Goal: Task Accomplishment & Management: Complete application form

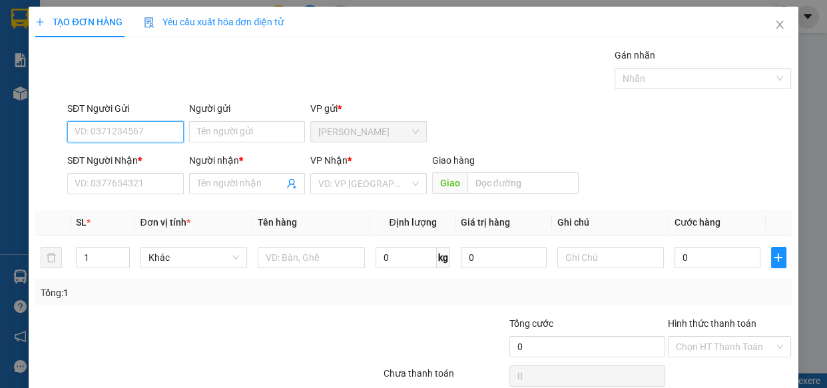
click at [91, 132] on input "SĐT Người Gửi" at bounding box center [125, 131] width 116 height 21
type input "0908064891"
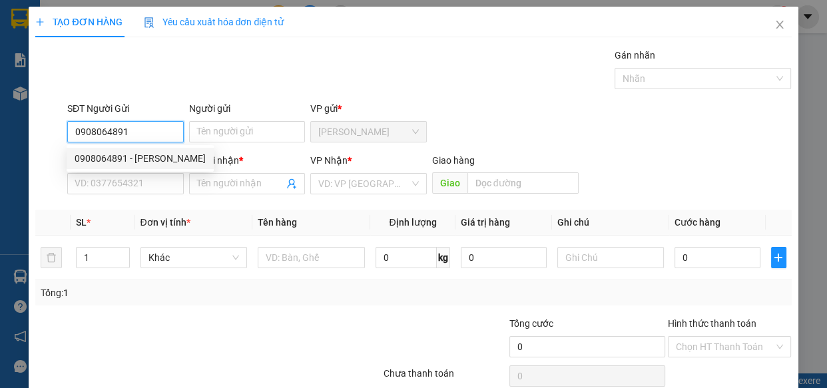
click at [122, 160] on div "0908064891 - [PERSON_NAME]" at bounding box center [140, 158] width 131 height 15
type input "THANH"
type input "0971649121"
type input "CẦN"
type input "QUÁN GỎI"
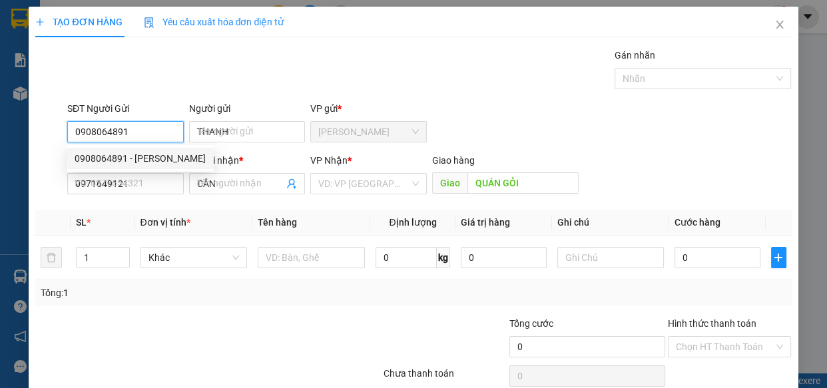
type input "150.000"
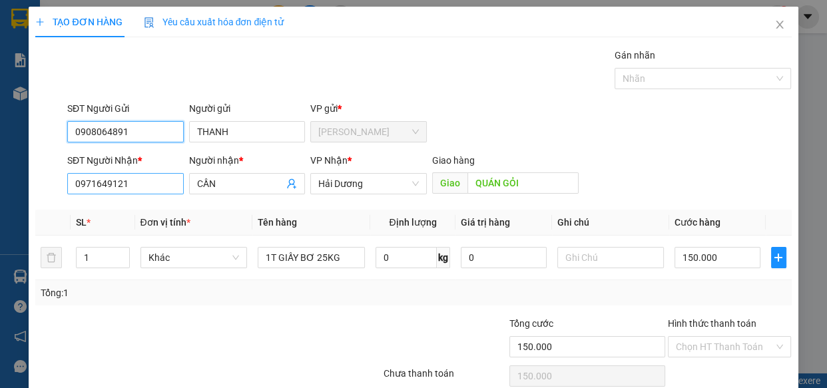
type input "0908064891"
drag, startPoint x: 167, startPoint y: 190, endPoint x: 0, endPoint y: 183, distance: 167.2
click at [0, 183] on div "TẠO ĐƠN HÀNG Yêu cầu xuất hóa đơn điện tử Transit Pickup Surcharge Ids Transit …" at bounding box center [413, 194] width 827 height 388
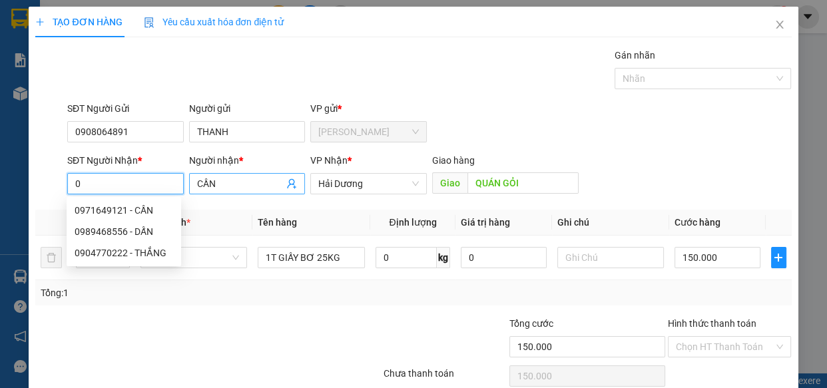
type input "0"
drag, startPoint x: 232, startPoint y: 184, endPoint x: 100, endPoint y: 176, distance: 131.4
click at [100, 176] on div "SĐT Người Nhận * 0 Người nhận * CẦN CẦN VP Nhận * Hải Dương Giao hàng Giao QUÁN…" at bounding box center [429, 176] width 729 height 47
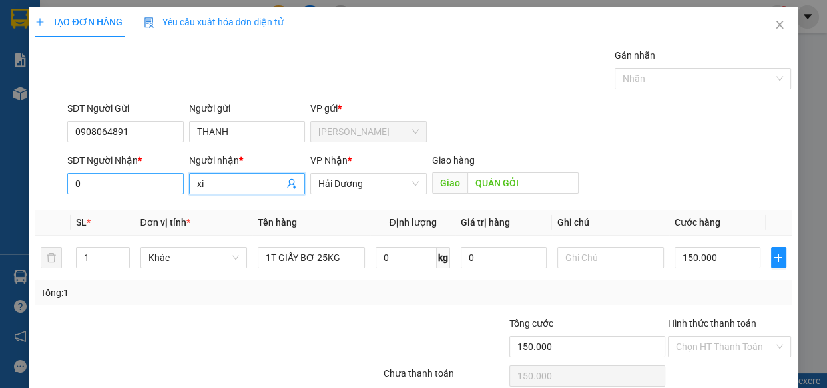
type input "x"
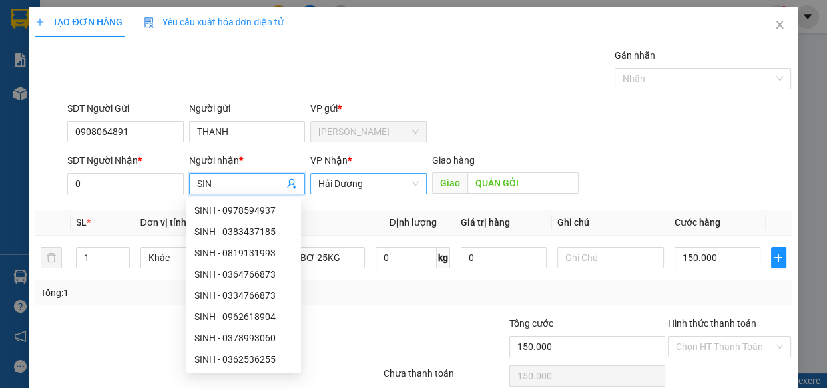
click at [368, 182] on span "Hải Dương" at bounding box center [368, 184] width 100 height 20
type input "SIN"
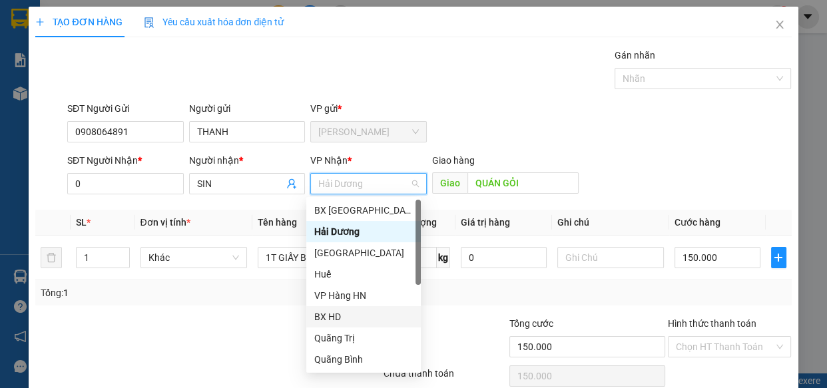
click at [347, 315] on div "BX HD" at bounding box center [363, 316] width 98 height 15
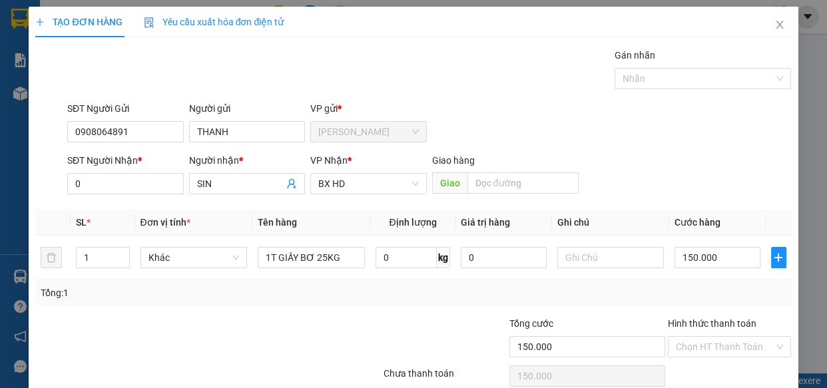
click at [492, 85] on div "Gán nhãn Nhãn" at bounding box center [429, 71] width 729 height 47
drag, startPoint x: 345, startPoint y: 260, endPoint x: 299, endPoint y: 268, distance: 46.6
click at [299, 268] on div "1T GIẤY BƠ 25KG" at bounding box center [311, 257] width 107 height 27
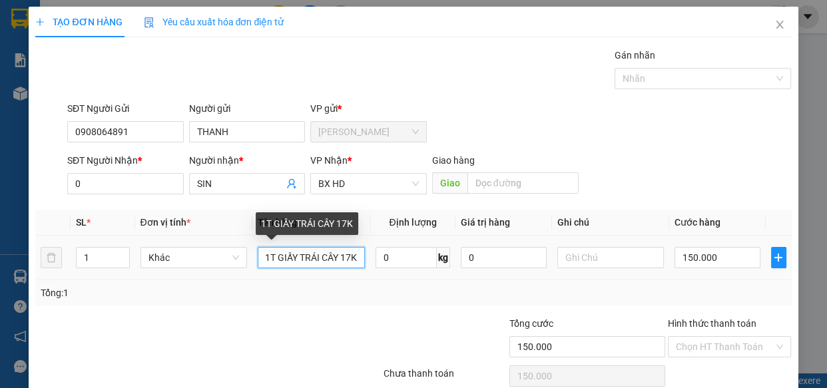
scroll to position [0, 7]
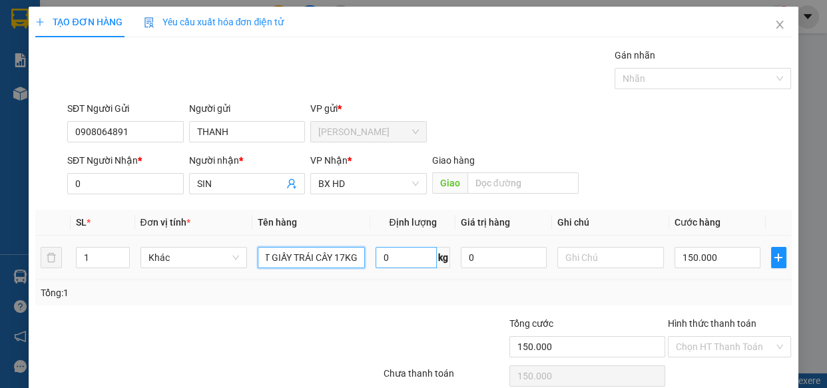
type input "1T GIẤY TRÁI CÂY 17KG"
click at [387, 259] on input "0" at bounding box center [405, 257] width 61 height 21
type input "17"
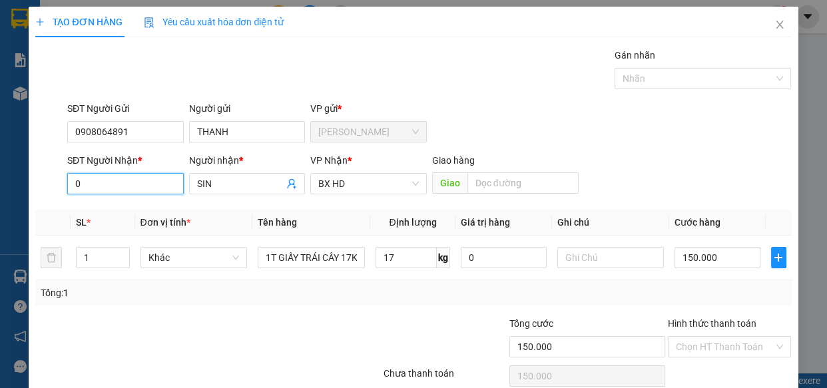
click at [98, 182] on input "0" at bounding box center [125, 183] width 116 height 21
click at [110, 186] on input "081708015" at bounding box center [125, 183] width 116 height 21
type input "0817080015"
click at [270, 339] on div at bounding box center [319, 339] width 126 height 47
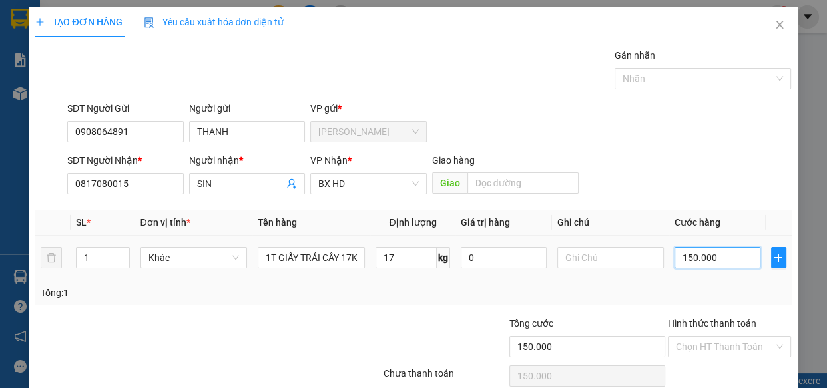
click at [683, 256] on input "150.000" at bounding box center [717, 257] width 86 height 21
type input "1"
type input "13"
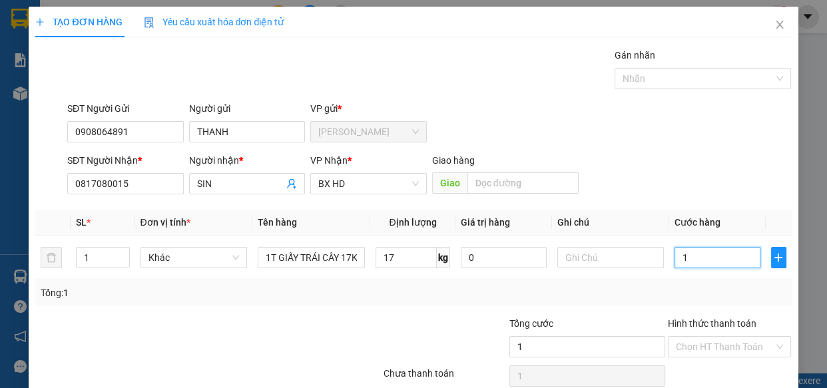
type input "13"
type input "130"
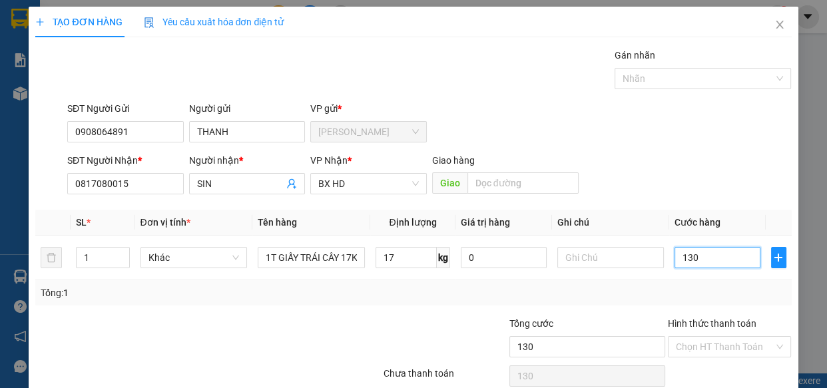
type input "1.300"
type input "13.000"
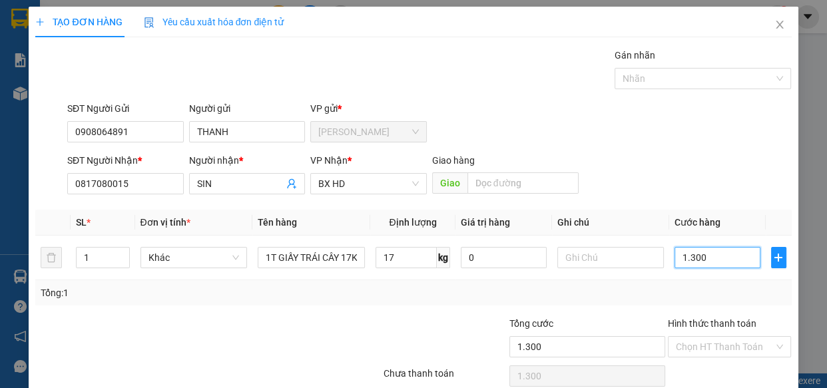
type input "13.000"
type input "130.000"
click at [705, 347] on input "Hình thức thanh toán" at bounding box center [725, 347] width 98 height 20
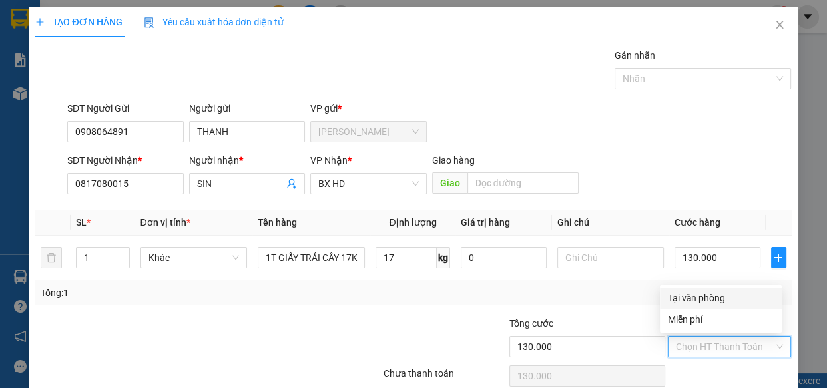
click at [678, 302] on div "Tại văn phòng" at bounding box center [721, 298] width 106 height 15
type input "0"
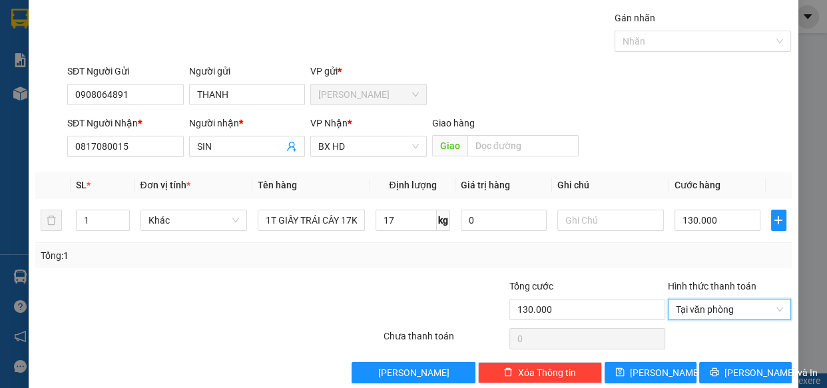
scroll to position [58, 0]
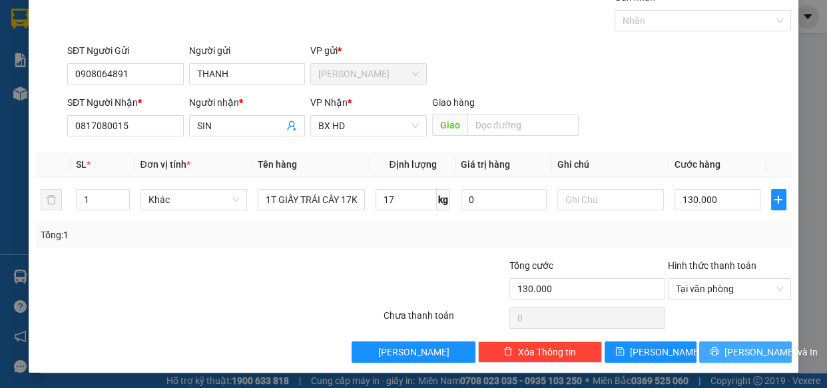
click at [710, 346] on button "[PERSON_NAME] và In" at bounding box center [745, 351] width 92 height 21
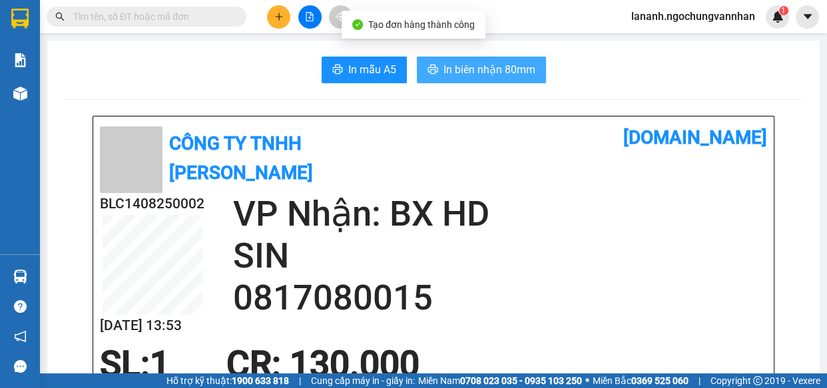
click at [491, 79] on button "In biên nhận 80mm" at bounding box center [481, 70] width 129 height 27
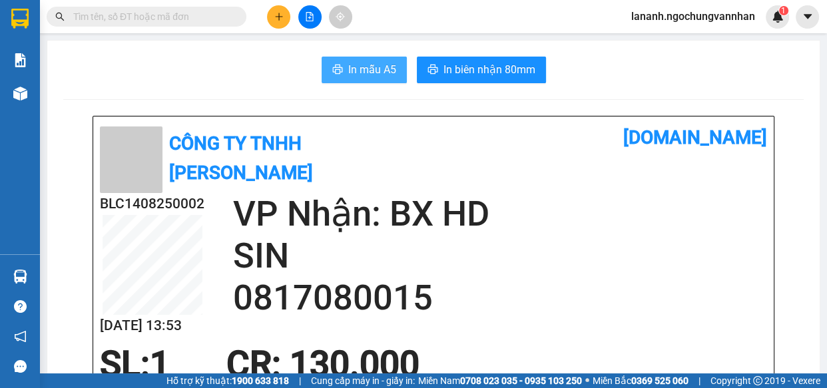
click at [361, 66] on span "In mẫu A5" at bounding box center [372, 69] width 48 height 17
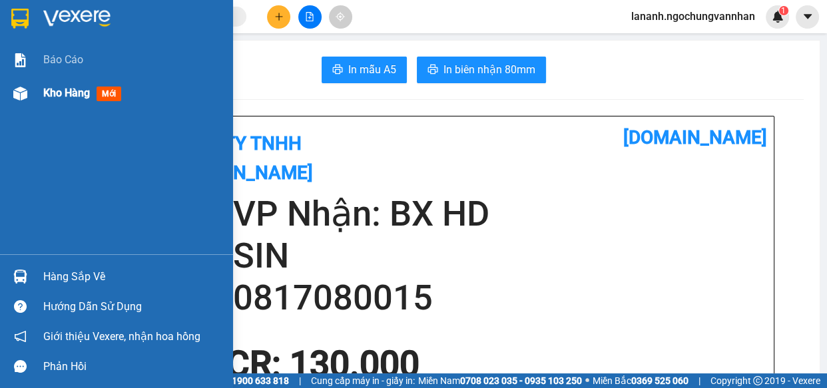
click at [53, 93] on span "Kho hàng" at bounding box center [66, 93] width 47 height 13
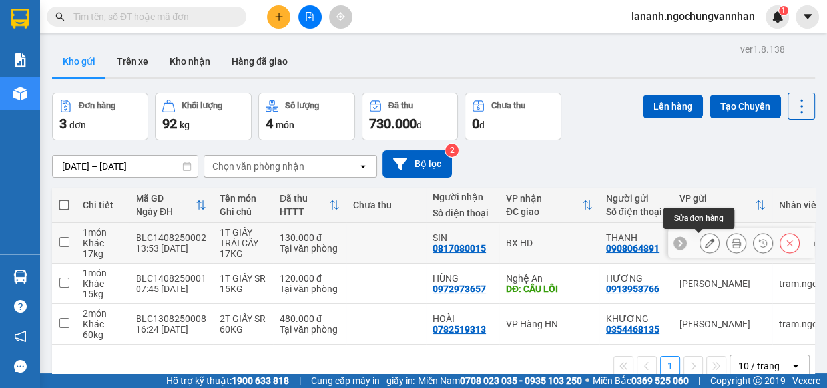
click at [705, 244] on icon at bounding box center [709, 242] width 9 height 9
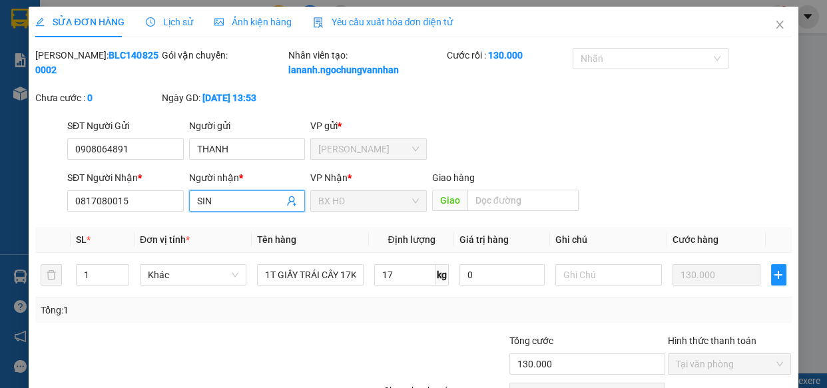
click at [224, 208] on input "SIN" at bounding box center [240, 201] width 87 height 15
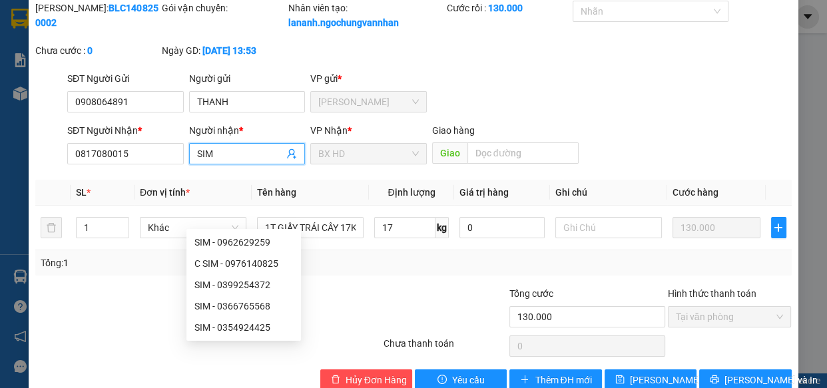
scroll to position [90, 0]
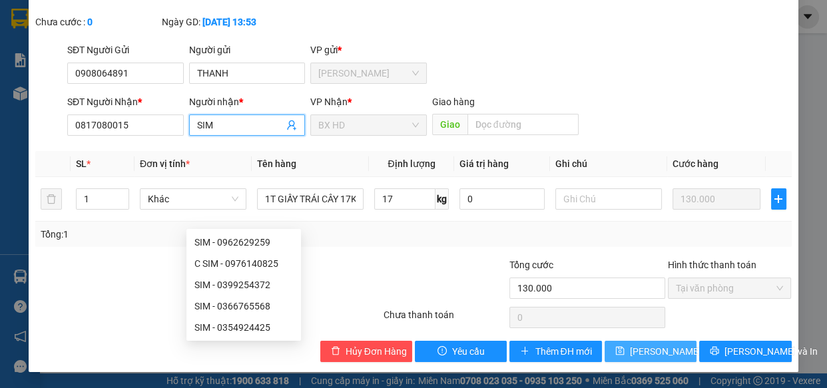
type input "SIM"
click at [617, 345] on button "[PERSON_NAME] thay đổi" at bounding box center [650, 351] width 92 height 21
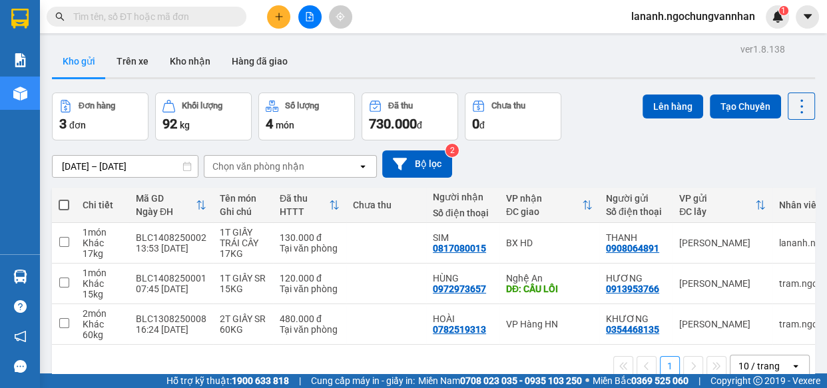
click at [284, 17] on button at bounding box center [278, 16] width 23 height 23
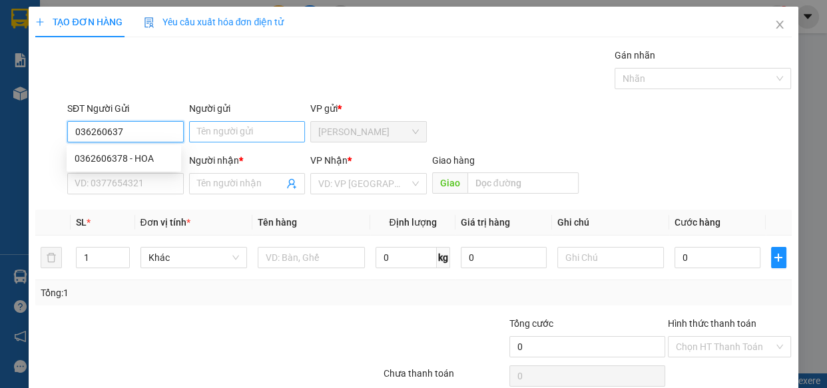
type input "0362606378"
click at [162, 153] on div "0362606378 - HOA" at bounding box center [124, 158] width 98 height 15
type input "HOA"
type input "0395369628"
type input "KIỀU"
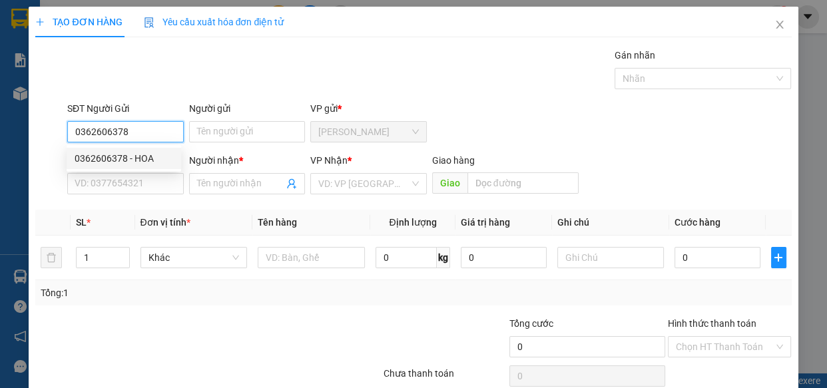
type input "CẦU BẾN THỦY"
type input "150.000"
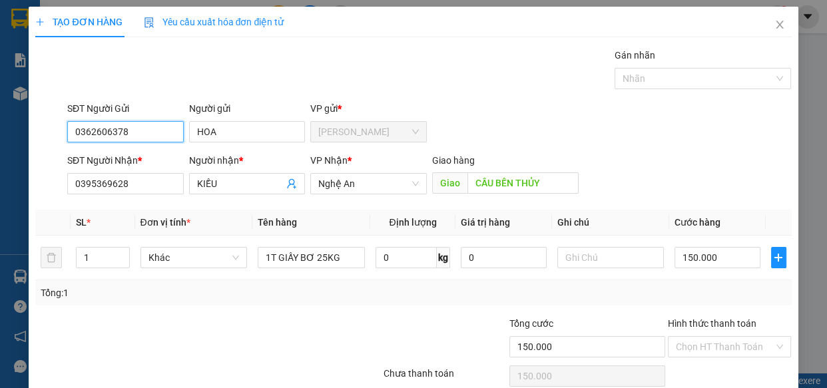
type input "0362606378"
drag, startPoint x: 79, startPoint y: 197, endPoint x: 0, endPoint y: 146, distance: 93.8
click at [0, 217] on div "TẠO ĐƠN HÀNG Yêu cầu xuất hóa đơn điện tử Transit Pickup Surcharge Ids Transit …" at bounding box center [413, 194] width 827 height 388
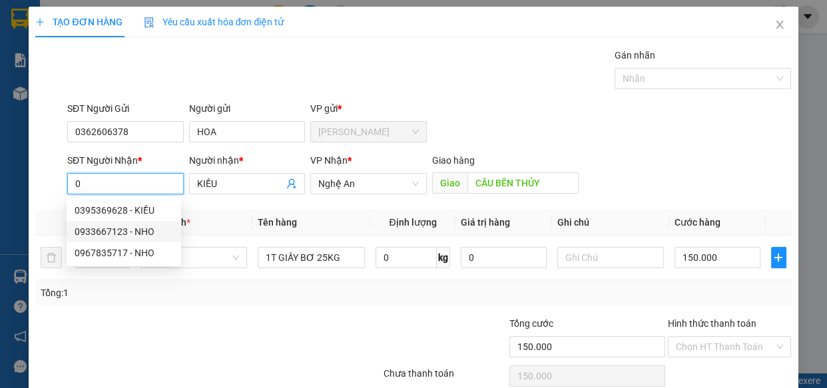
click at [124, 225] on div "0933667123 - NHO" at bounding box center [124, 231] width 98 height 15
type input "0933667123"
type input "NHO"
type input "CẦU BẾN THỦY"
type input "120.000"
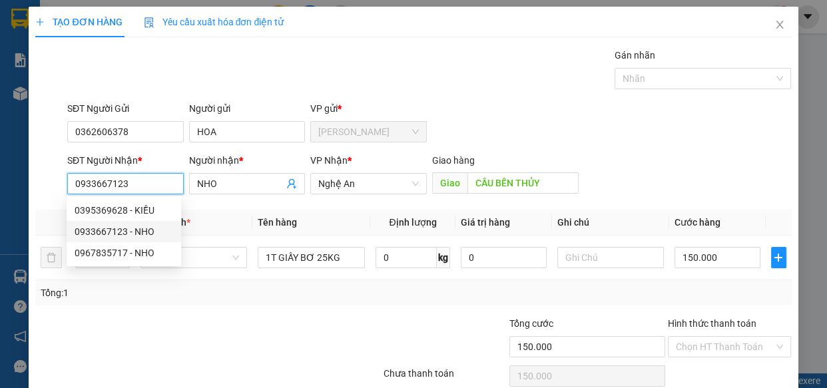
type input "120.000"
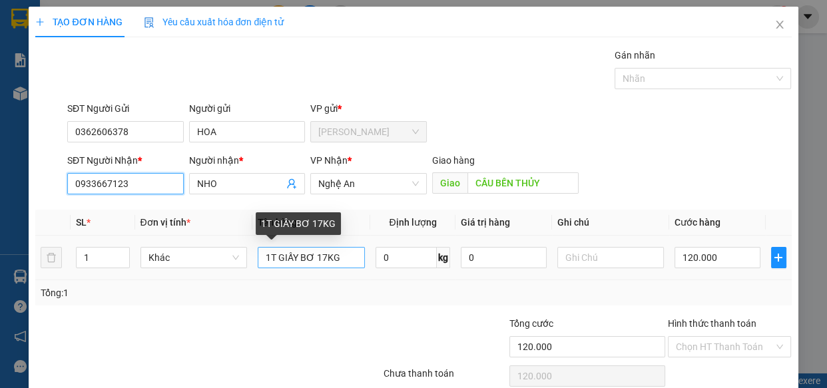
type input "0933667123"
drag, startPoint x: 348, startPoint y: 260, endPoint x: 210, endPoint y: 266, distance: 137.9
click at [210, 266] on tr "1 Khác 1T GIẤY BƠ 17KG 0 kg 0 120.000" at bounding box center [412, 258] width 755 height 45
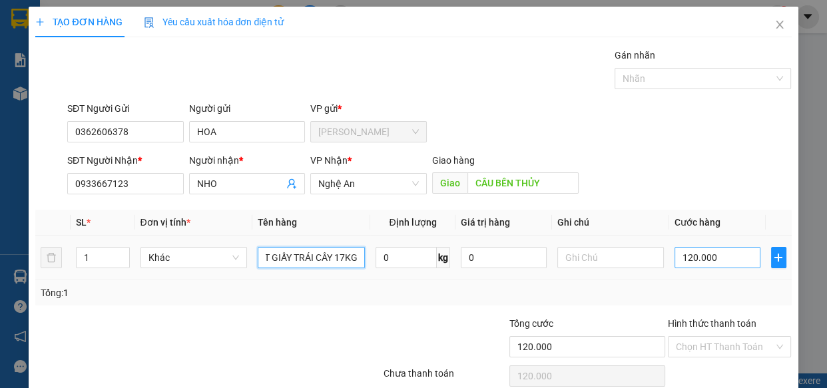
type input "1T GIẤY TRÁI CÂY 17KG"
click at [693, 258] on input "120.000" at bounding box center [717, 257] width 86 height 21
type input "1"
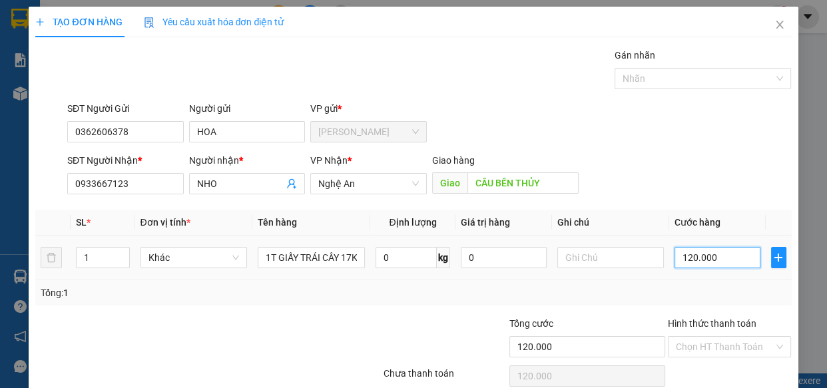
type input "1"
type input "13"
type input "130"
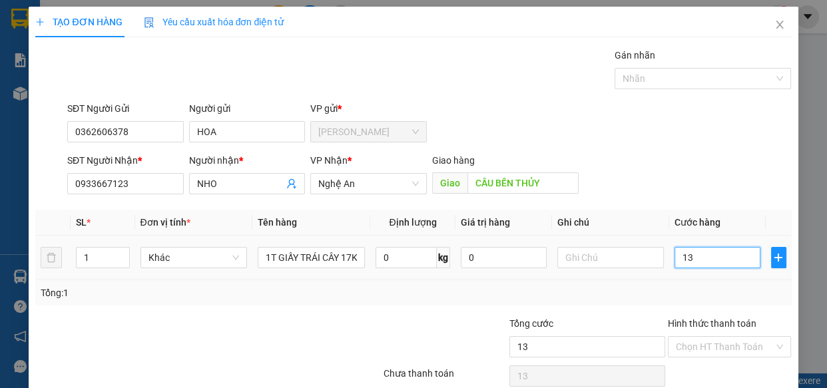
type input "130"
type input "1.300"
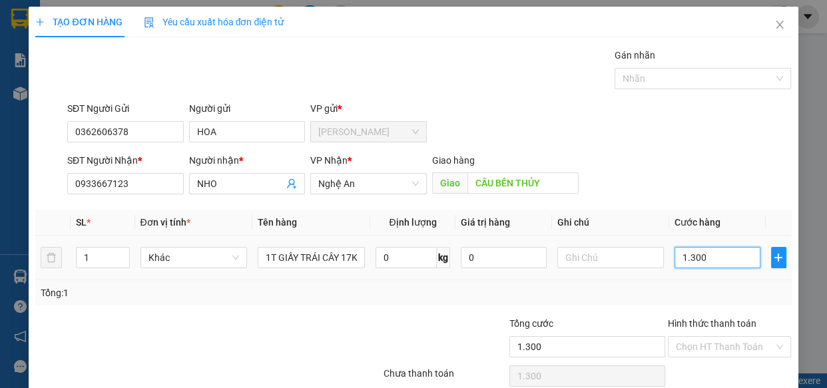
type input "13.000"
type input "130.000"
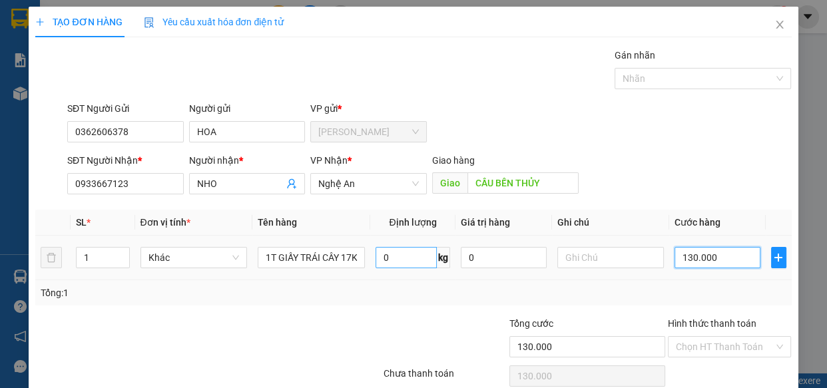
type input "130.000"
click at [389, 256] on input "0" at bounding box center [405, 257] width 61 height 21
type input "17"
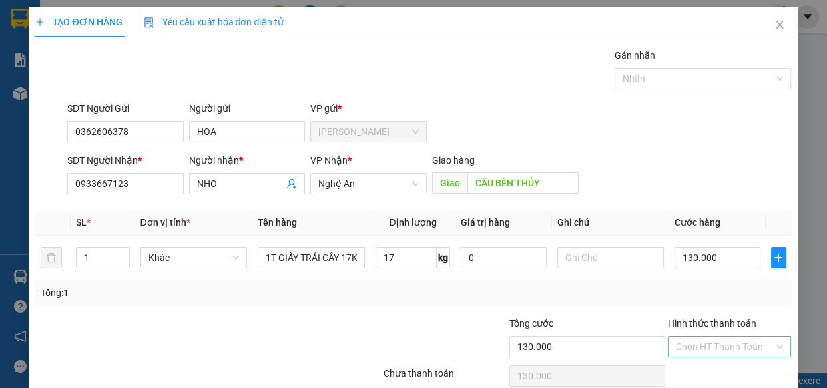
click at [679, 347] on input "Hình thức thanh toán" at bounding box center [725, 347] width 98 height 20
click at [676, 299] on div "Tại văn phòng" at bounding box center [721, 298] width 106 height 15
type input "0"
click at [728, 256] on input "130.000" at bounding box center [717, 257] width 86 height 21
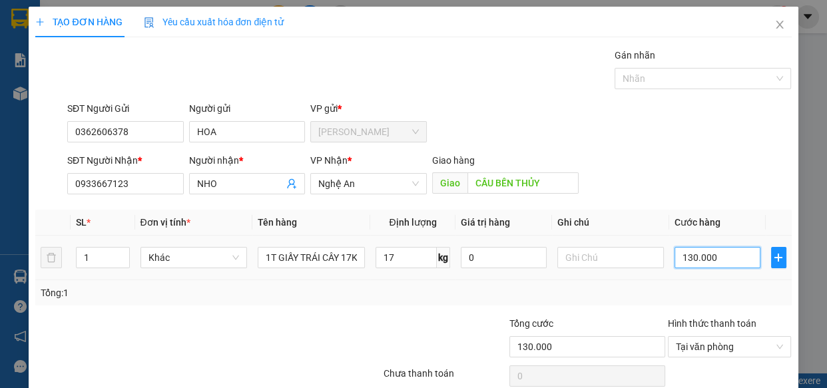
type input "1"
type input "12"
type input "120"
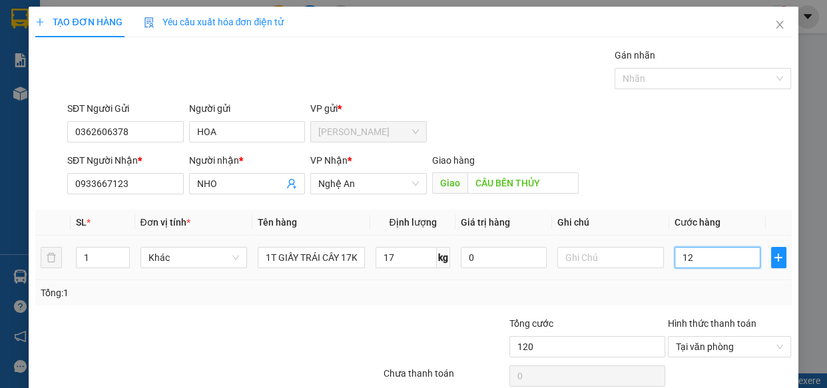
type input "120"
type input "1.200"
type input "12.000"
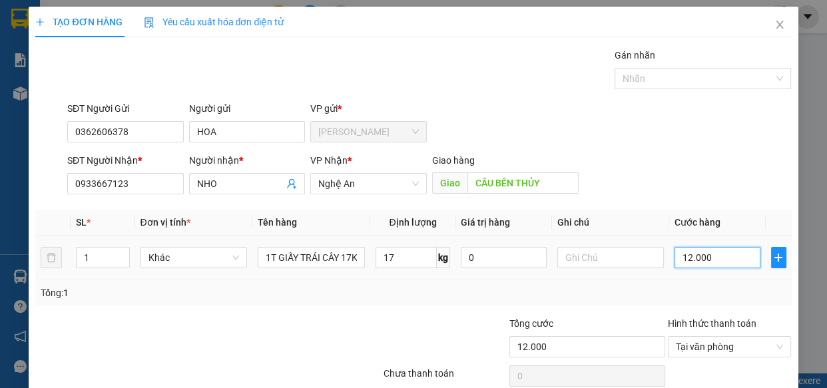
type input "120.000"
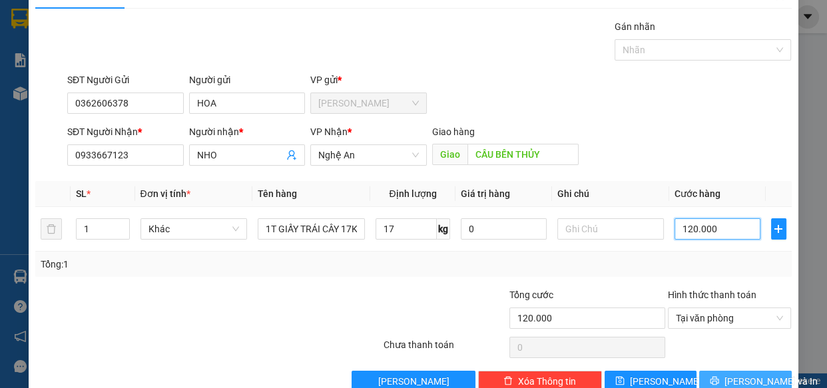
scroll to position [58, 0]
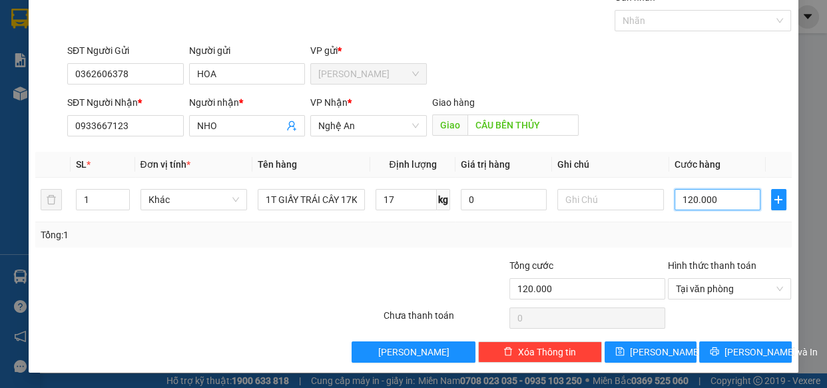
type input "120.000"
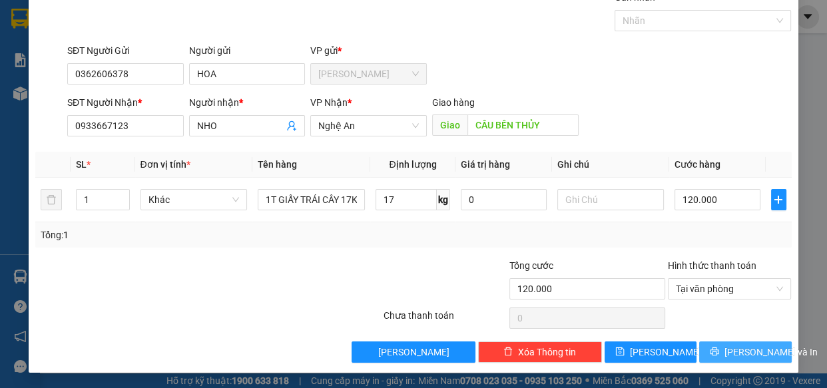
click at [739, 342] on div "Transit Pickup Surcharge Ids Transit Deliver Surcharge Ids Transit Deliver Surc…" at bounding box center [412, 176] width 755 height 373
click at [739, 345] on span "[PERSON_NAME] và In" at bounding box center [770, 352] width 93 height 15
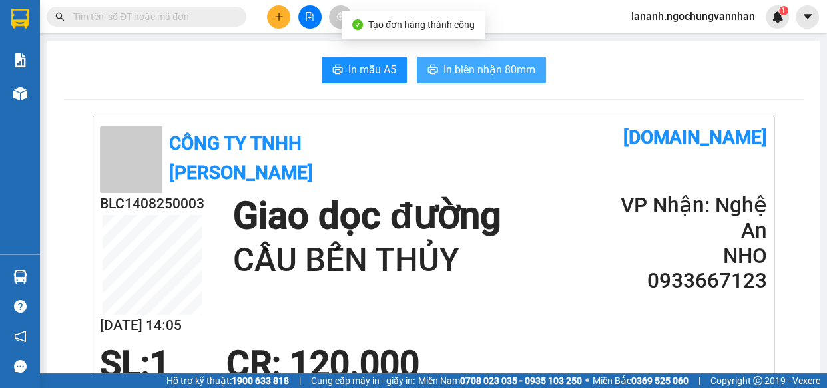
click at [500, 67] on span "In biên nhận 80mm" at bounding box center [489, 69] width 92 height 17
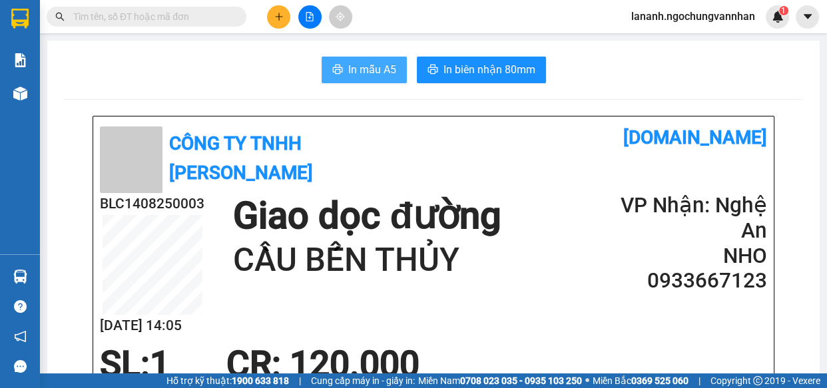
drag, startPoint x: 345, startPoint y: 61, endPoint x: 347, endPoint y: 70, distance: 9.4
click at [348, 70] on span "In mẫu A5" at bounding box center [372, 69] width 48 height 17
click at [280, 16] on icon "plus" at bounding box center [278, 16] width 7 height 1
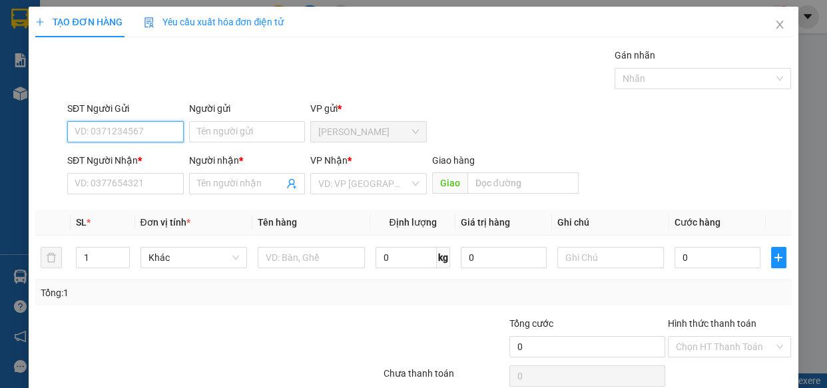
click at [97, 133] on input "SĐT Người Gửi" at bounding box center [125, 131] width 116 height 21
type input "0777395479"
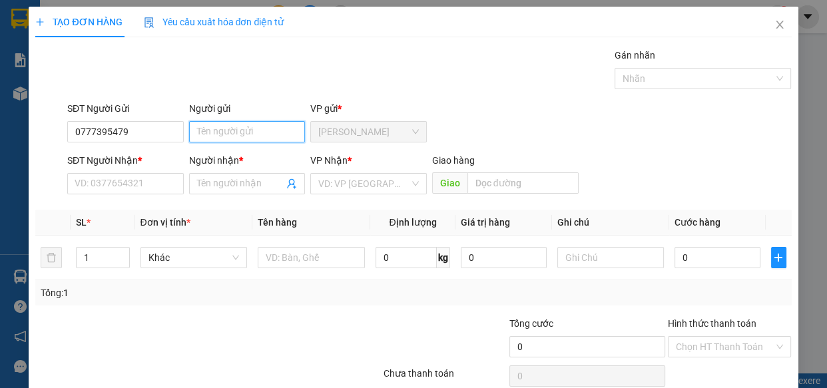
click at [202, 133] on input "Người gửi" at bounding box center [247, 131] width 116 height 21
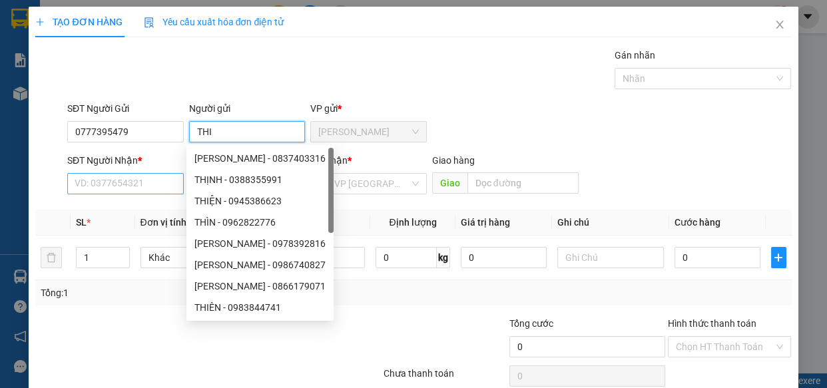
type input "THI"
click at [88, 179] on input "SĐT Người Nhận *" at bounding box center [125, 183] width 116 height 21
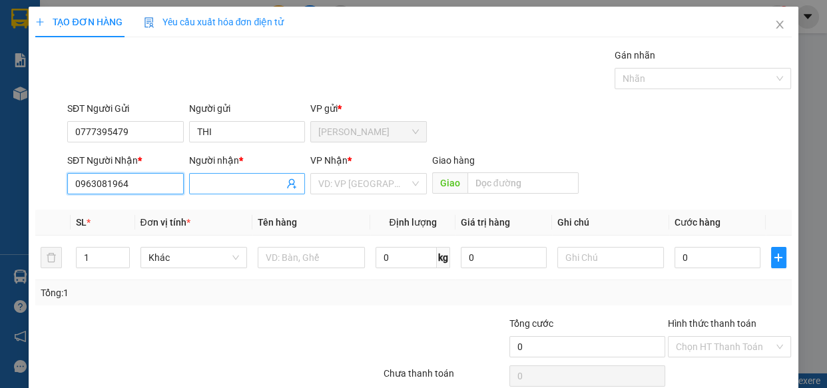
type input "0963081964"
click at [238, 190] on input "Người nhận *" at bounding box center [240, 183] width 87 height 15
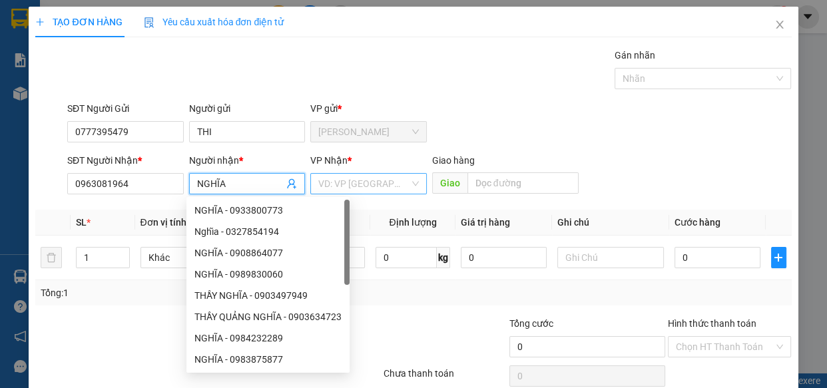
type input "NGHĨA"
click at [363, 187] on input "search" at bounding box center [363, 184] width 91 height 20
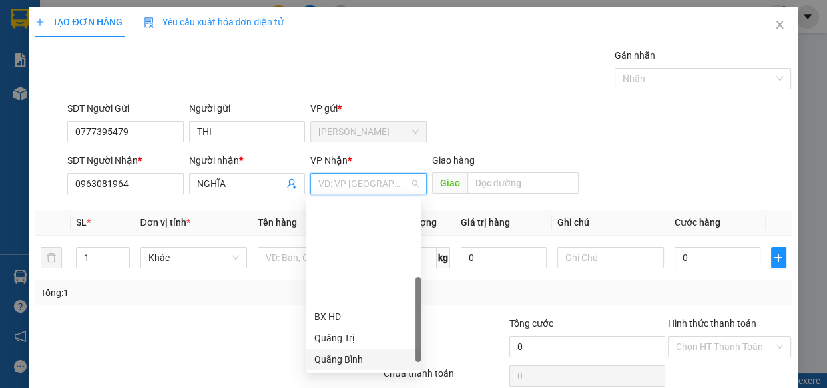
scroll to position [148, 0]
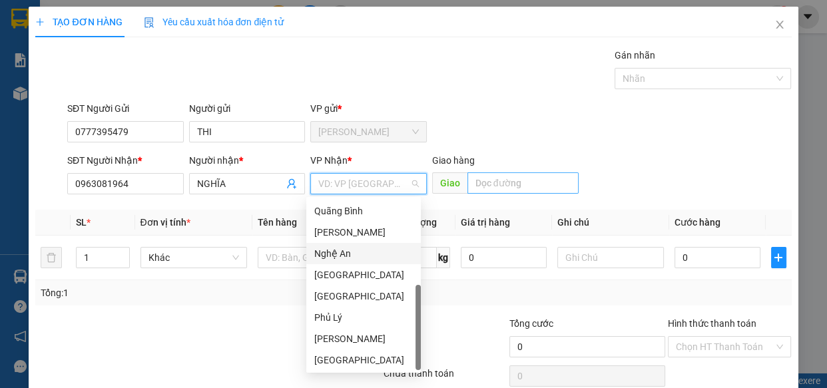
drag, startPoint x: 351, startPoint y: 255, endPoint x: 481, endPoint y: 187, distance: 145.9
click at [356, 251] on div "Nghệ An" at bounding box center [363, 253] width 98 height 15
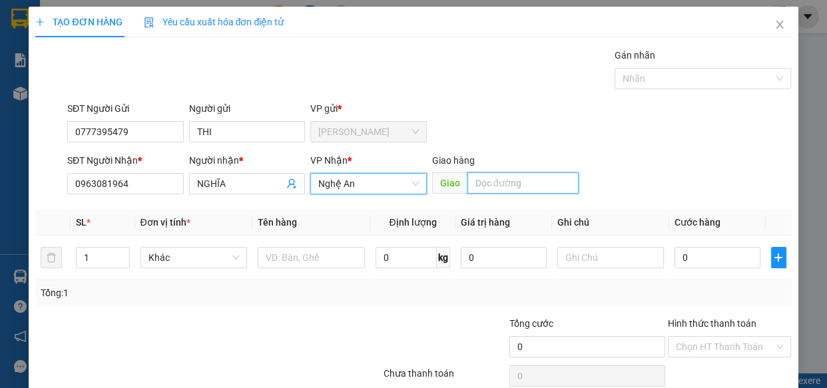
click at [486, 184] on input "text" at bounding box center [522, 182] width 111 height 21
type input "CẦU LỒI"
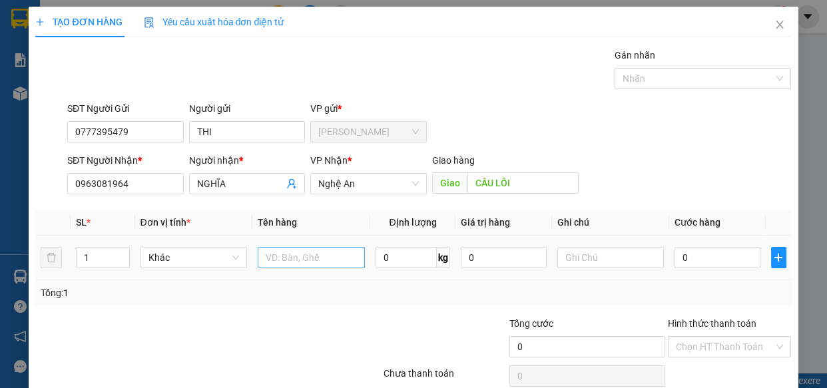
drag, startPoint x: 243, startPoint y: 274, endPoint x: 267, endPoint y: 258, distance: 28.8
click at [244, 274] on td "Khác" at bounding box center [194, 258] width 118 height 45
click at [286, 250] on input "text" at bounding box center [311, 257] width 107 height 21
type input "1T GIẤY SR 35KG"
click at [401, 261] on input "0" at bounding box center [405, 257] width 61 height 21
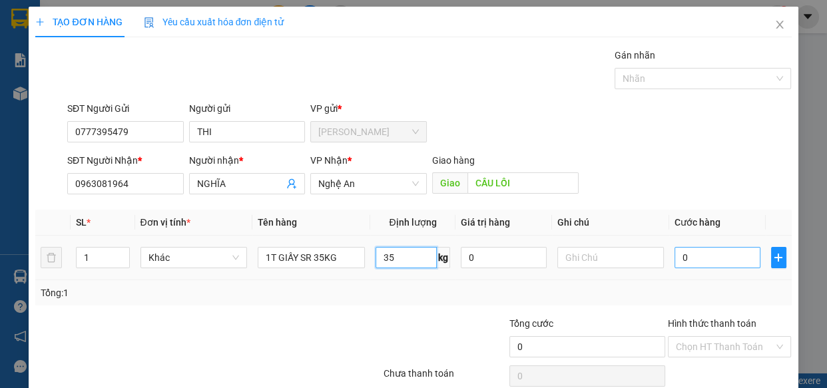
type input "35"
click at [686, 257] on input "0" at bounding box center [717, 257] width 86 height 21
type input "2"
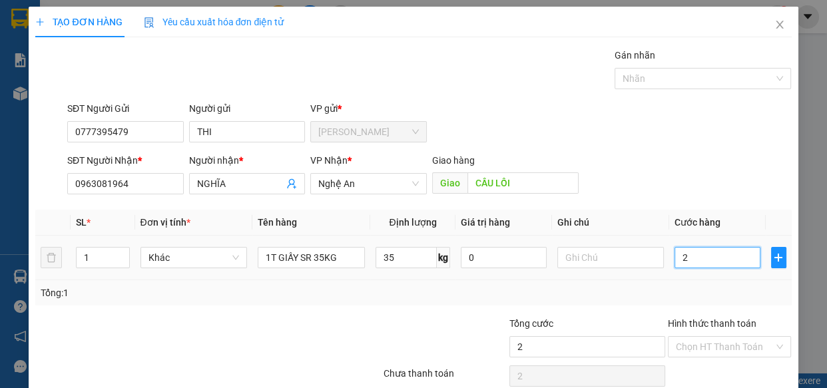
type input "28"
type input "280"
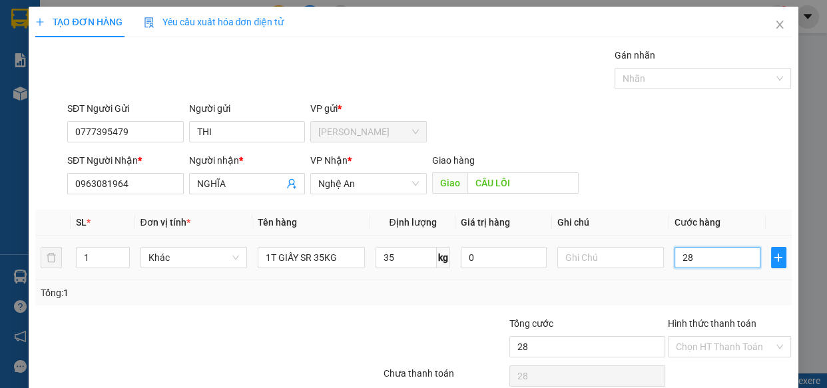
type input "280"
type input "2.800"
type input "28.000"
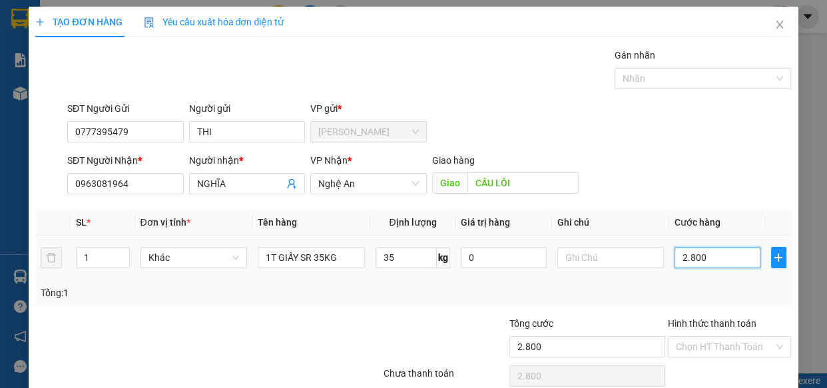
type input "28.000"
type input "280.000"
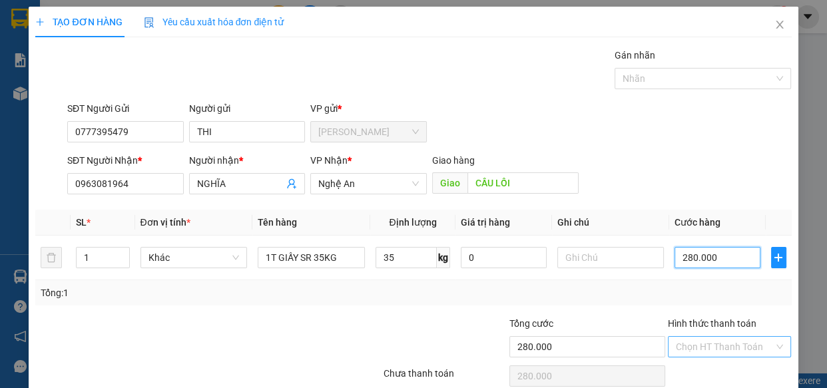
type input "280.000"
click at [689, 346] on input "Hình thức thanh toán" at bounding box center [725, 347] width 98 height 20
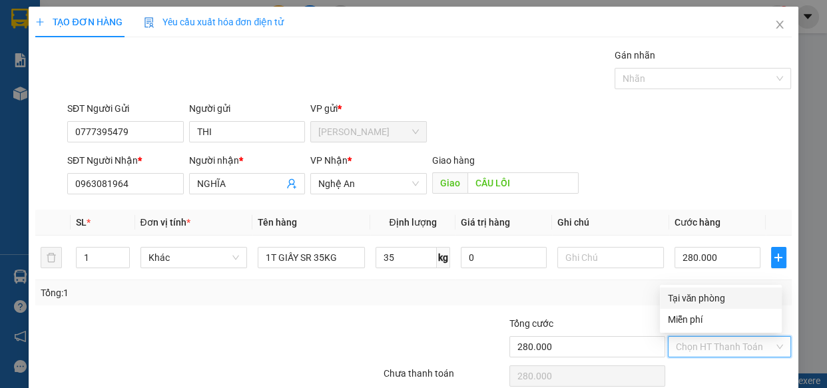
click at [654, 293] on div "Tổng: 1" at bounding box center [413, 293] width 745 height 15
click at [694, 346] on input "Hình thức thanh toán" at bounding box center [725, 347] width 98 height 20
click at [694, 298] on div "Tại văn phòng" at bounding box center [721, 298] width 106 height 15
type input "0"
click at [610, 290] on div "Tổng: 1" at bounding box center [413, 293] width 745 height 15
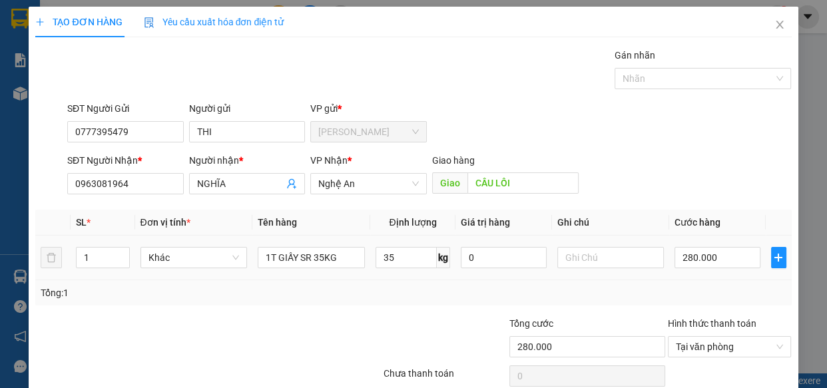
scroll to position [58, 0]
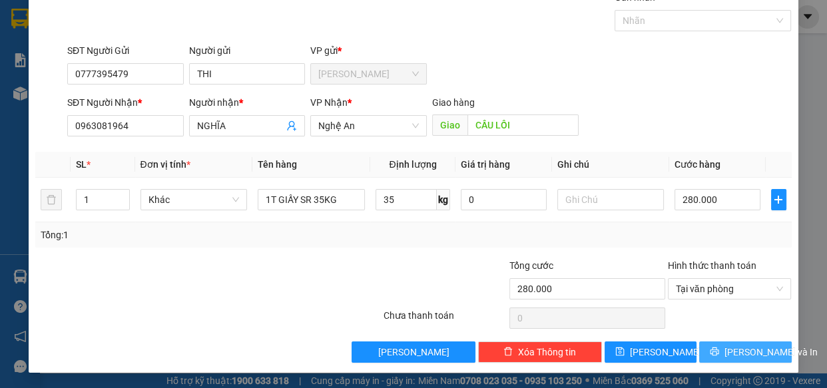
click at [742, 345] on span "[PERSON_NAME] và In" at bounding box center [770, 352] width 93 height 15
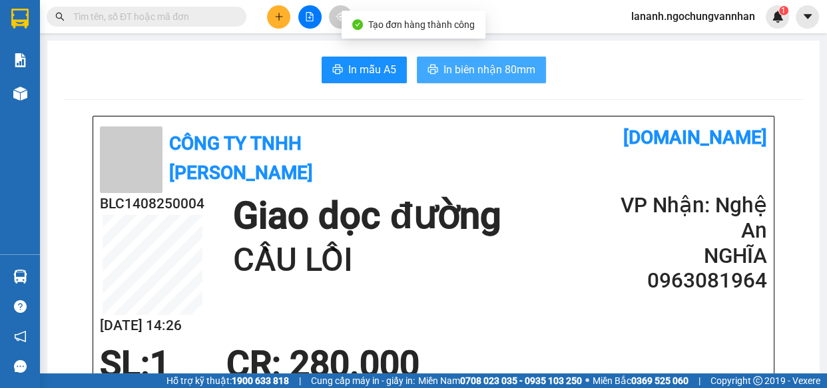
click at [496, 71] on span "In biên nhận 80mm" at bounding box center [489, 69] width 92 height 17
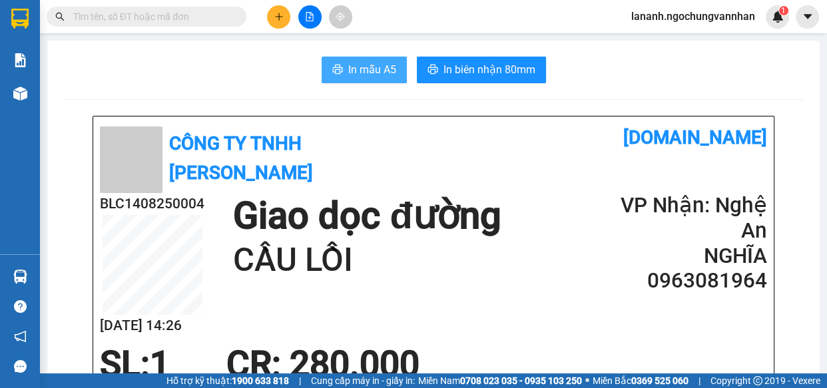
click at [332, 57] on button "In mẫu A5" at bounding box center [363, 70] width 85 height 27
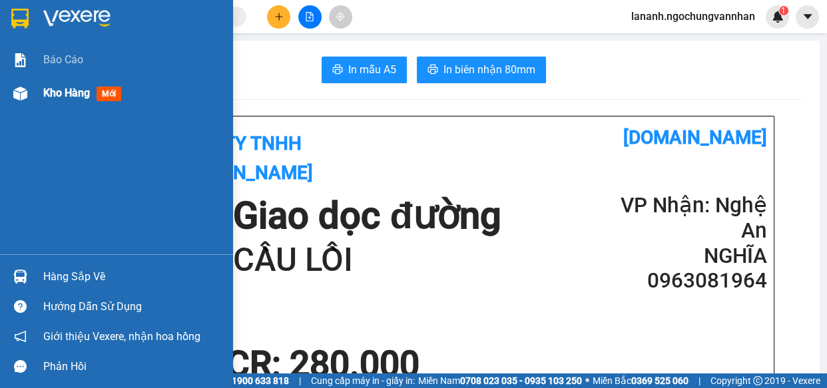
click at [55, 102] on div "Kho hàng mới" at bounding box center [133, 93] width 180 height 33
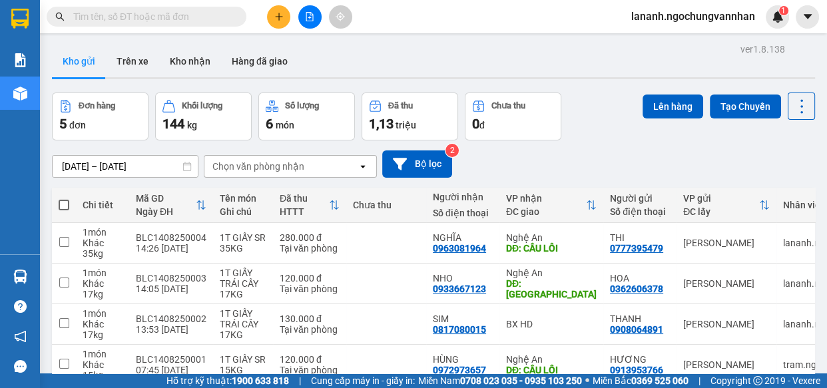
click at [648, 167] on div "[DATE] – [DATE] Press the down arrow key to interact with the calendar and sele…" at bounding box center [433, 163] width 763 height 27
click at [598, 160] on div "[DATE] – [DATE] Press the down arrow key to interact with the calendar and sele…" at bounding box center [433, 163] width 763 height 27
click at [630, 169] on div "[DATE] – [DATE] Press the down arrow key to interact with the calendar and sele…" at bounding box center [433, 163] width 763 height 27
click at [578, 170] on div "[DATE] – [DATE] Press the down arrow key to interact with the calendar and sele…" at bounding box center [433, 163] width 763 height 27
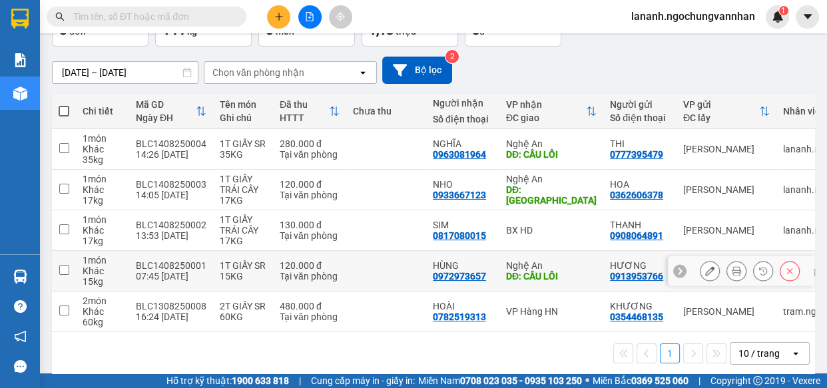
scroll to position [111, 0]
